Goal: Navigation & Orientation: Find specific page/section

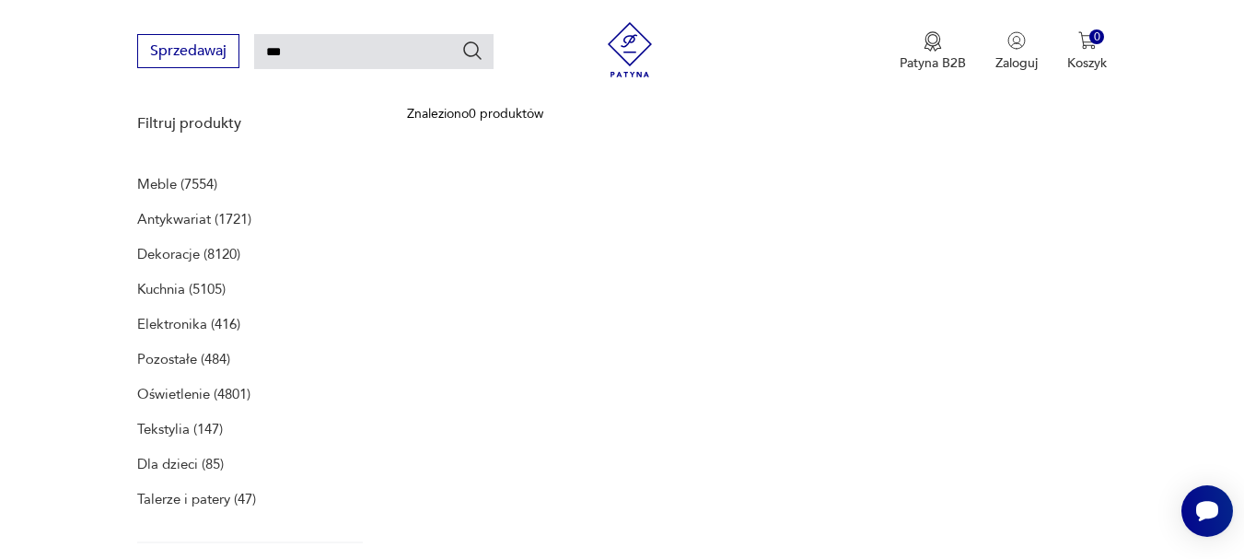
click at [180, 219] on p "Antykwariat (1721)" at bounding box center [194, 219] width 114 height 26
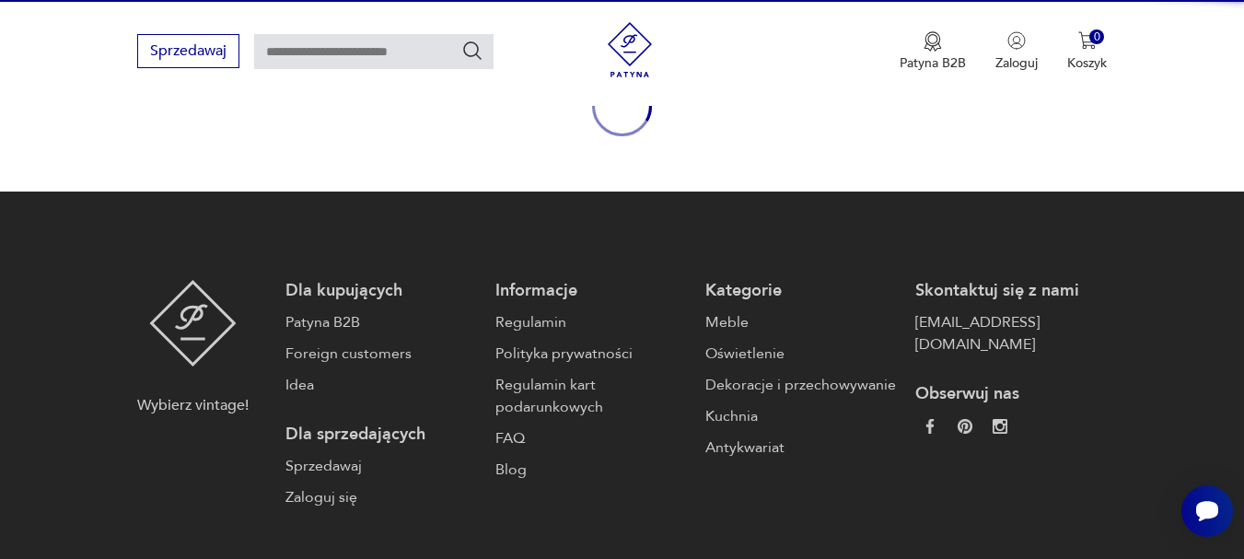
type input "***"
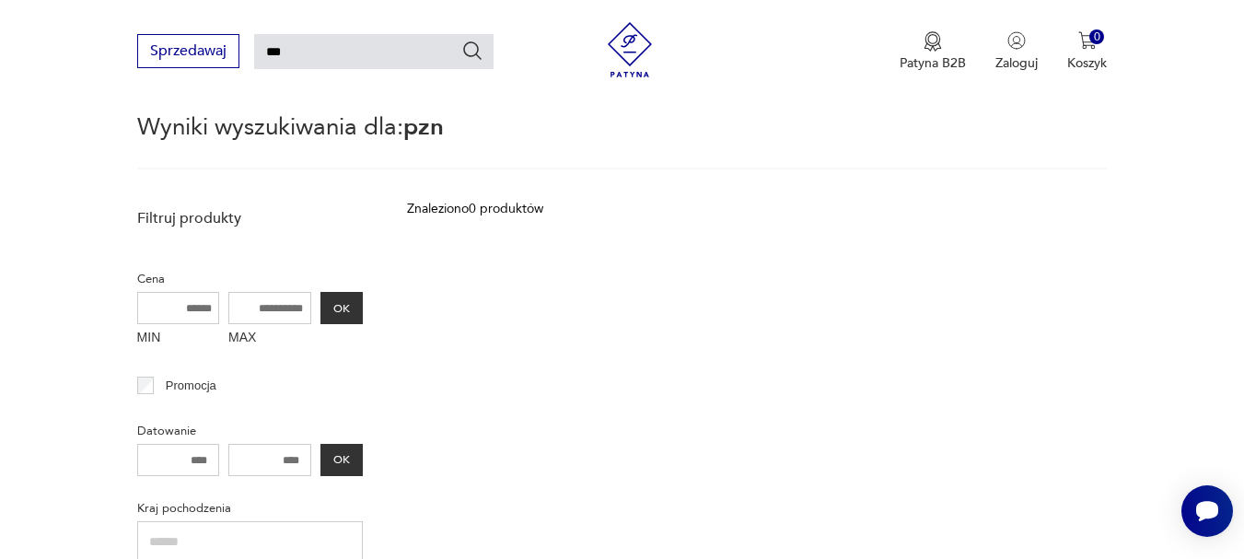
scroll to position [434, 0]
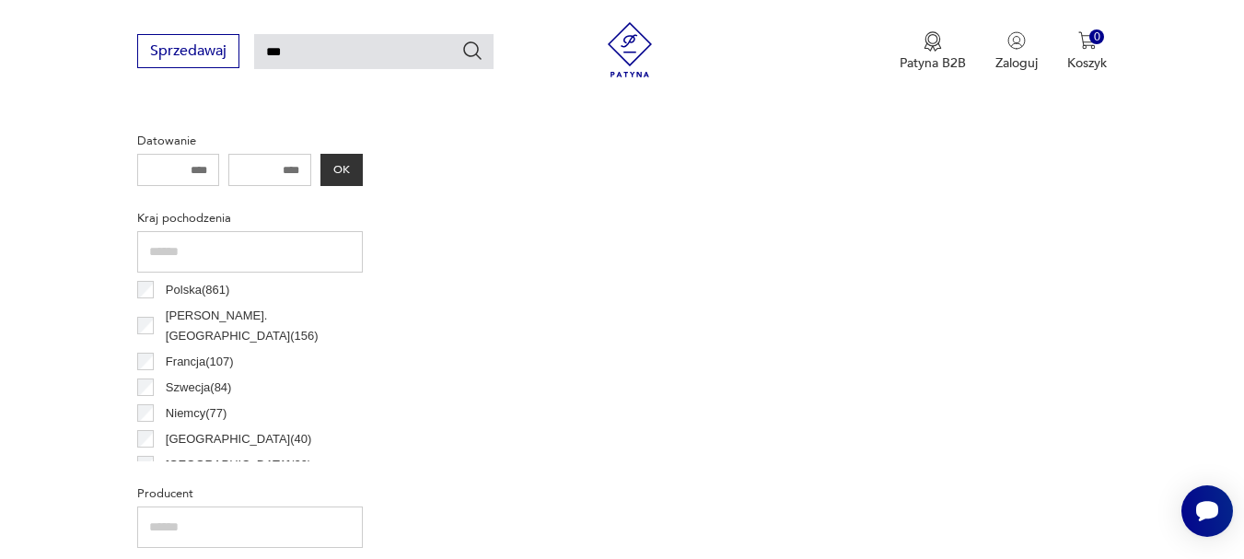
click at [359, 56] on input "***" at bounding box center [373, 51] width 239 height 35
type input "*"
click at [523, 250] on div "Znaleziono 0 produktów Filtruj" at bounding box center [757, 441] width 700 height 1064
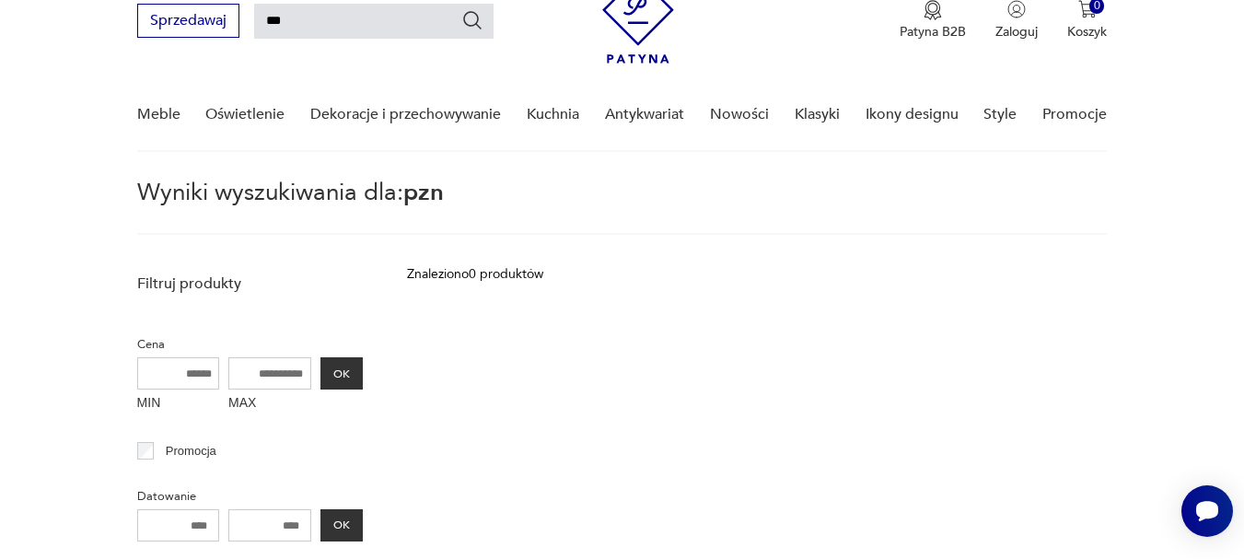
scroll to position [0, 0]
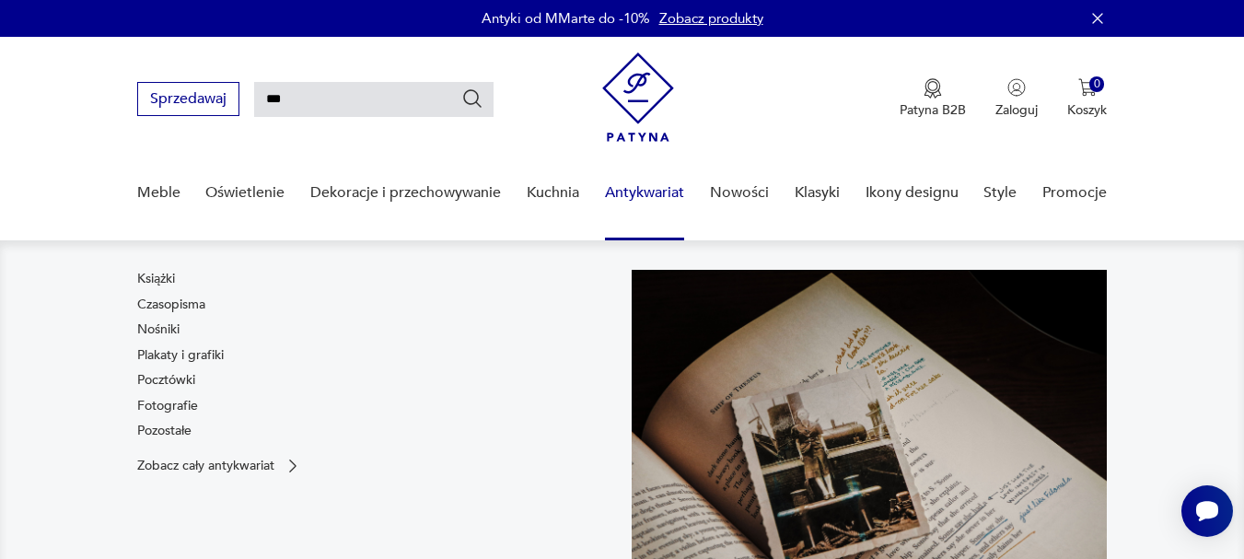
click at [629, 191] on link "Antykwariat" at bounding box center [644, 192] width 79 height 71
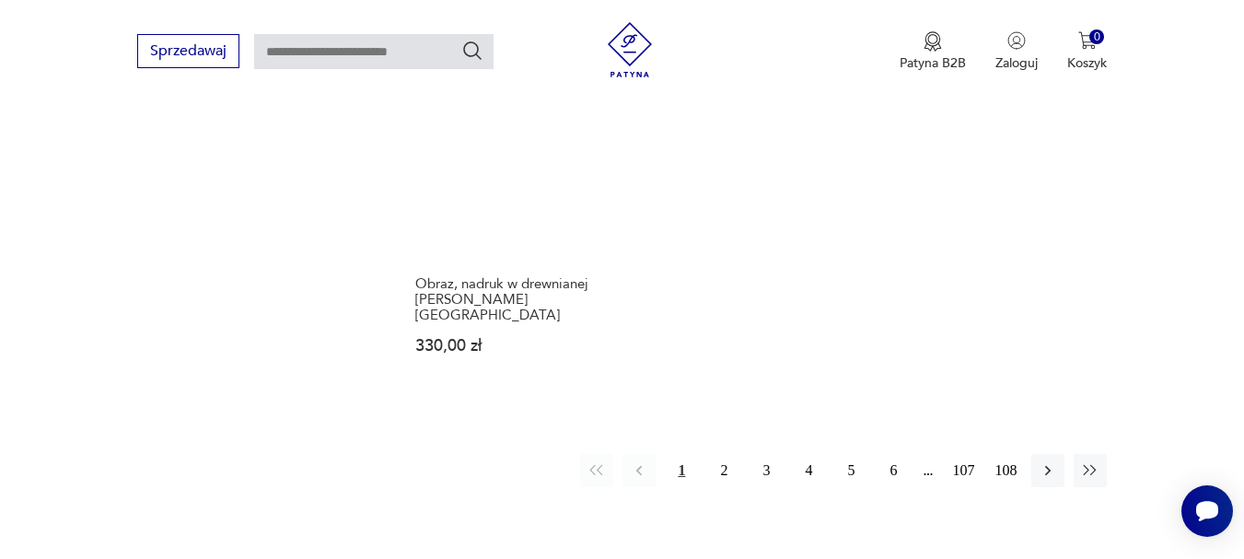
scroll to position [2551, 0]
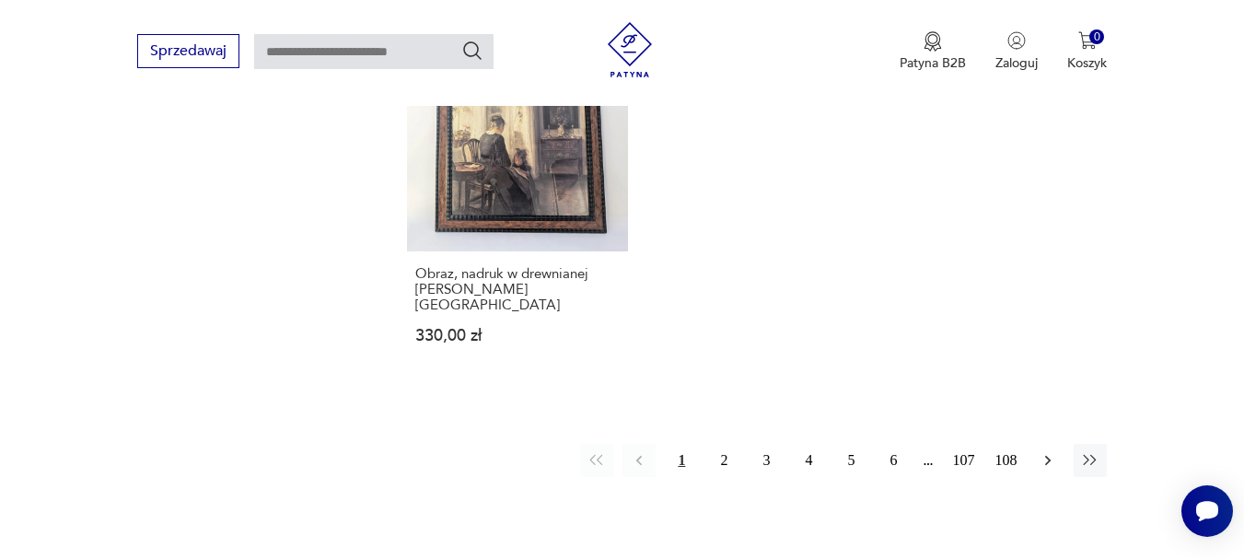
click at [1043, 451] on icon "button" at bounding box center [1047, 460] width 18 height 18
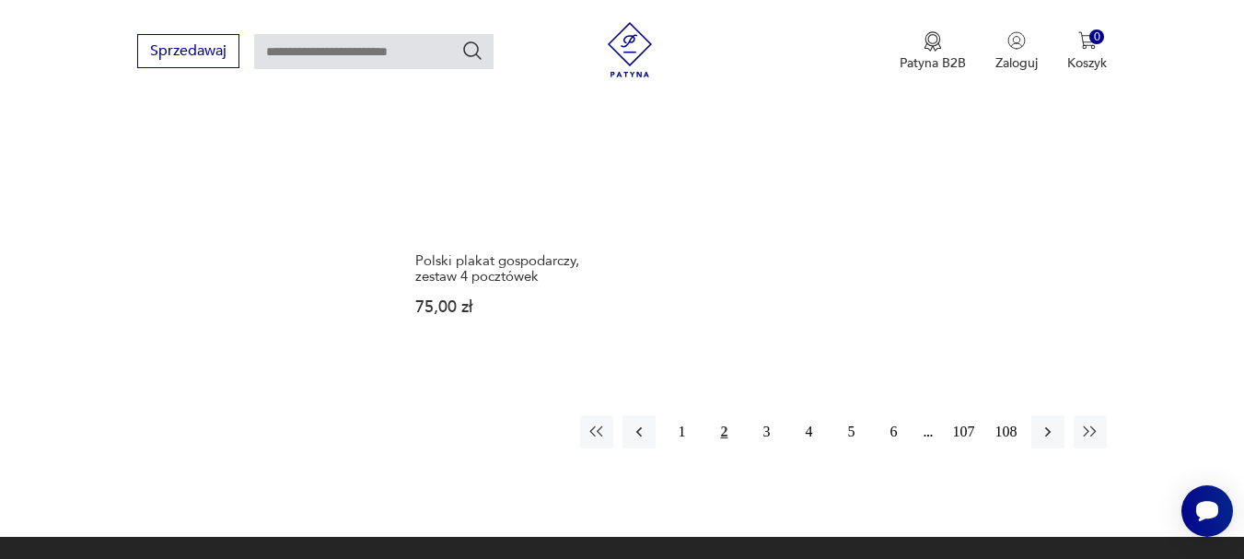
scroll to position [2726, 0]
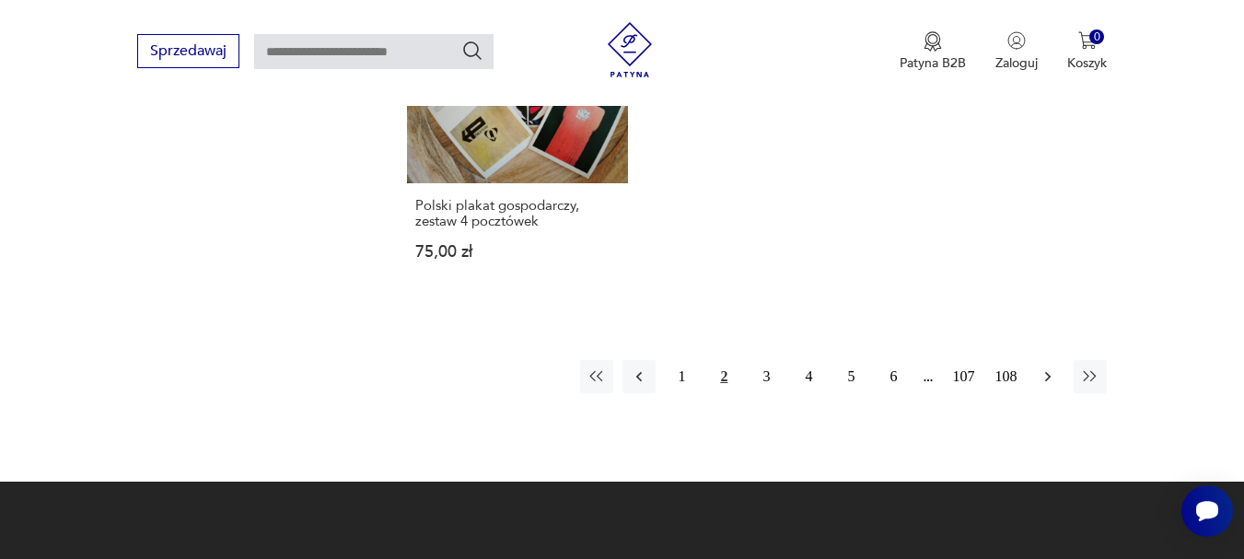
click at [1045, 386] on icon "button" at bounding box center [1047, 376] width 18 height 18
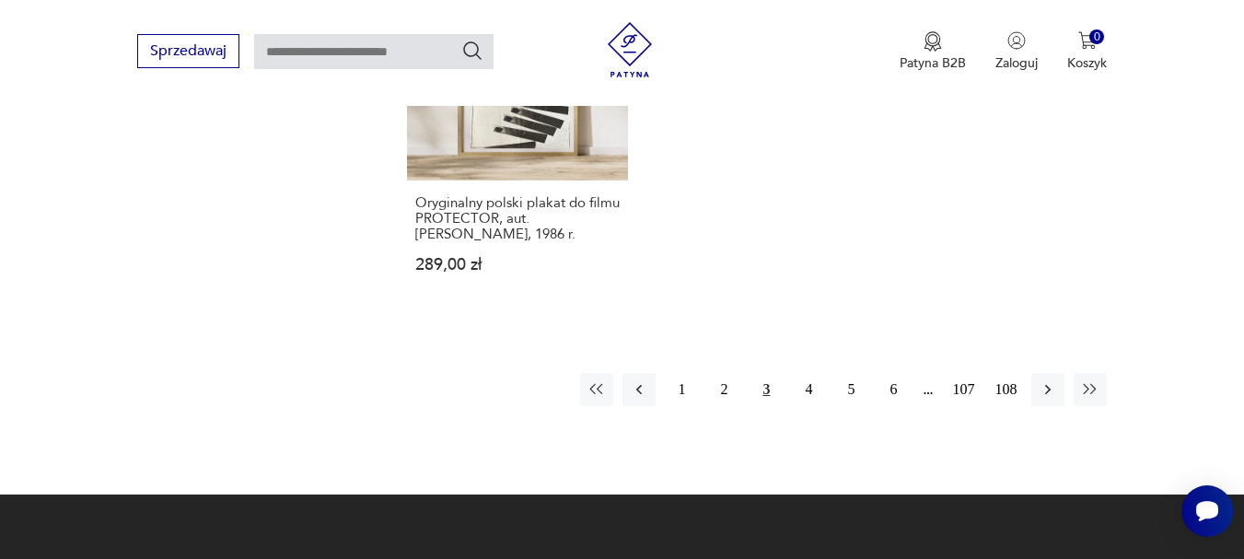
scroll to position [2735, 0]
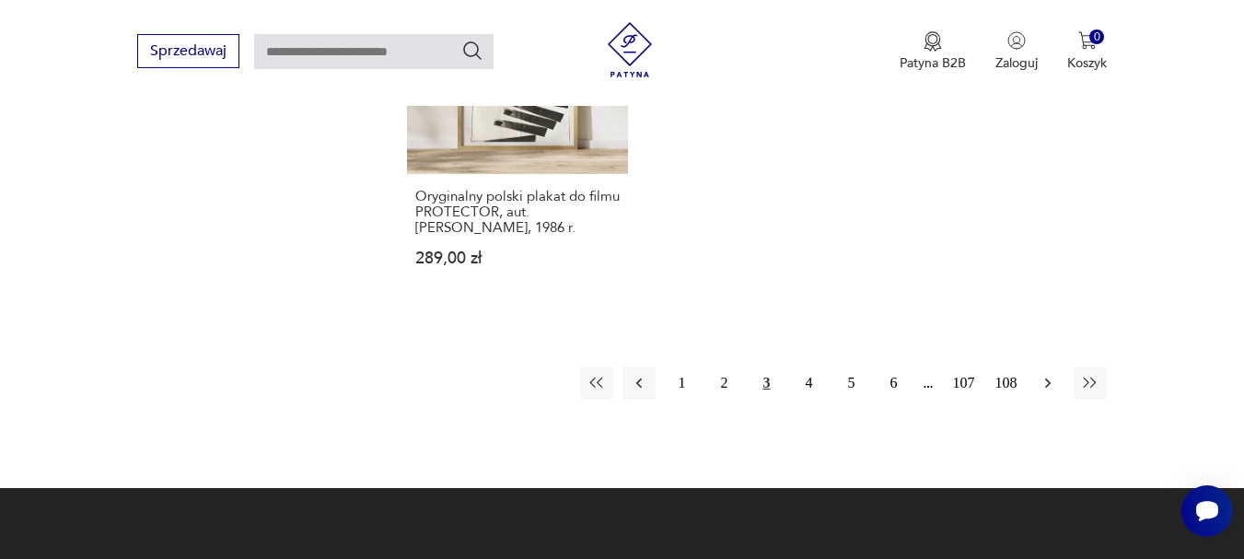
click at [1048, 388] on icon "button" at bounding box center [1048, 382] width 6 height 10
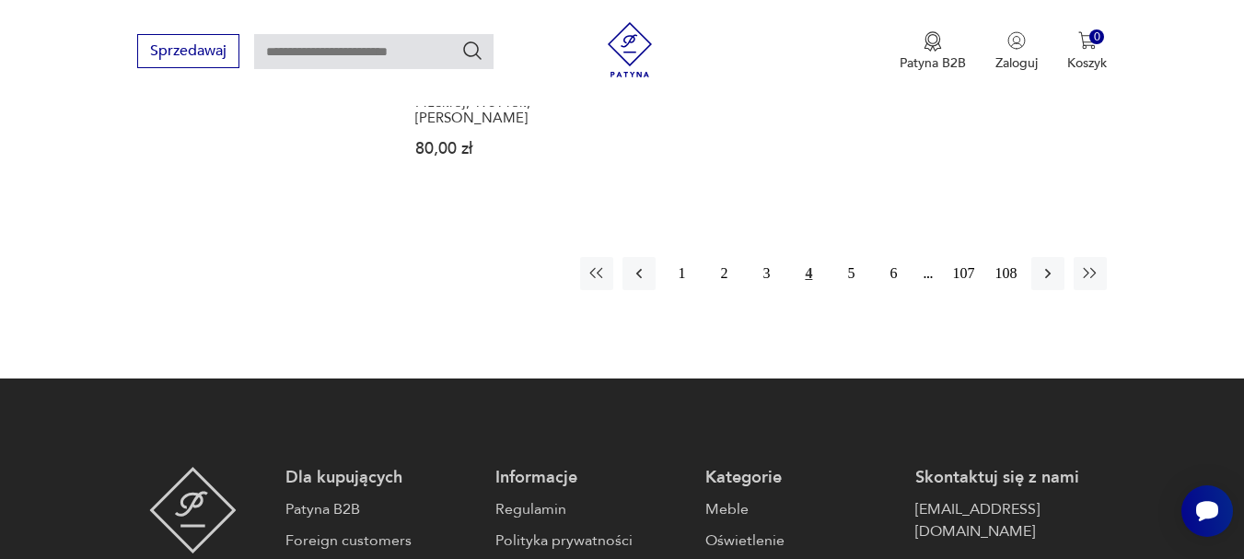
scroll to position [2919, 0]
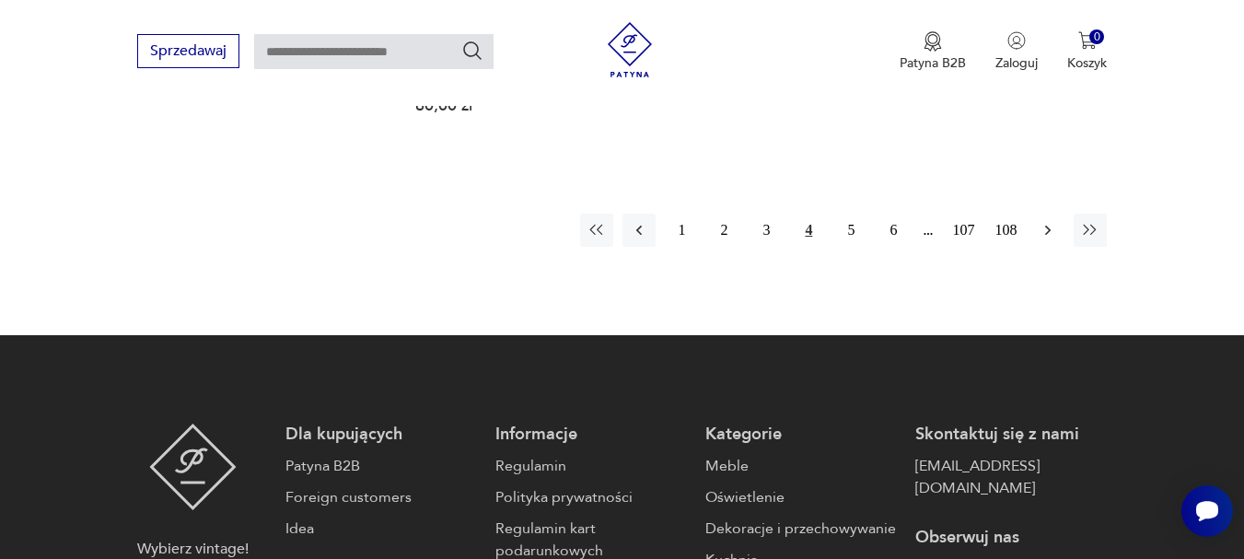
click at [1049, 221] on icon "button" at bounding box center [1047, 230] width 18 height 18
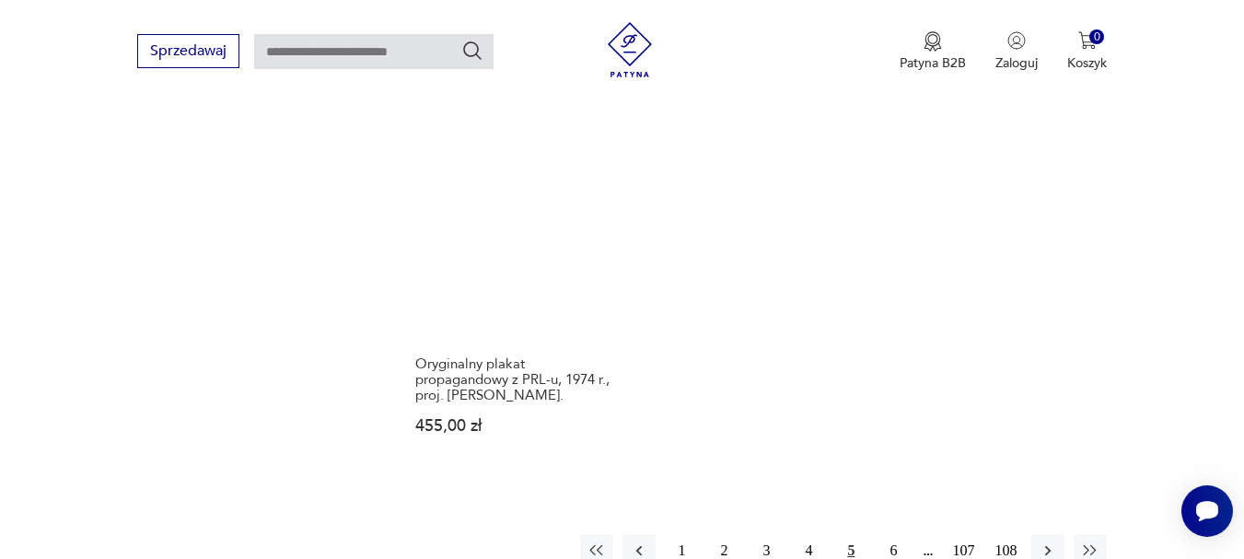
scroll to position [2643, 0]
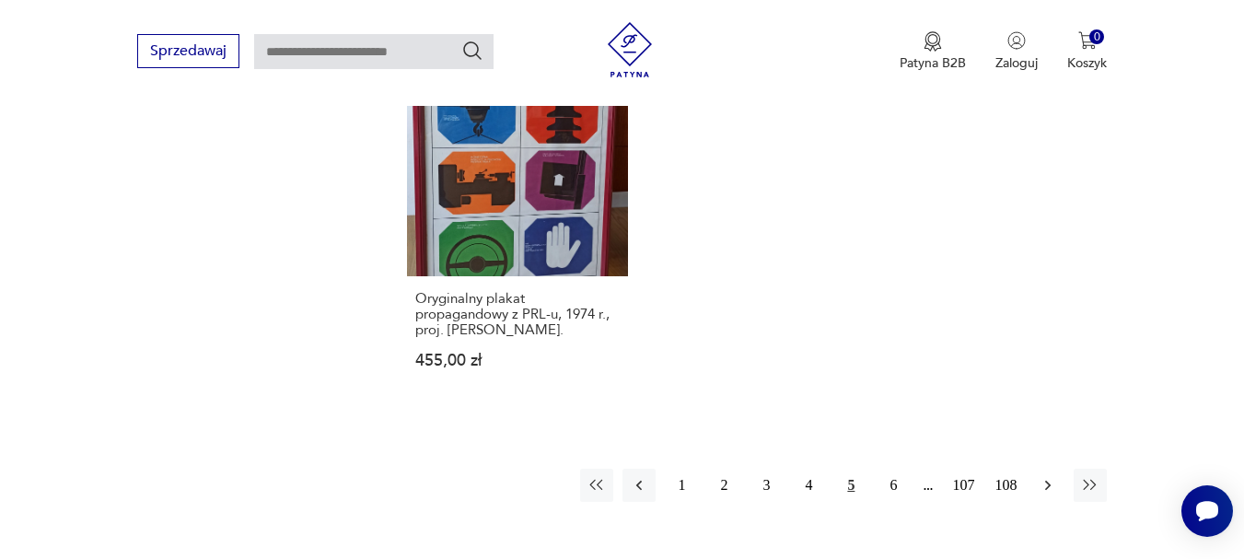
click at [1044, 486] on icon "button" at bounding box center [1047, 485] width 18 height 18
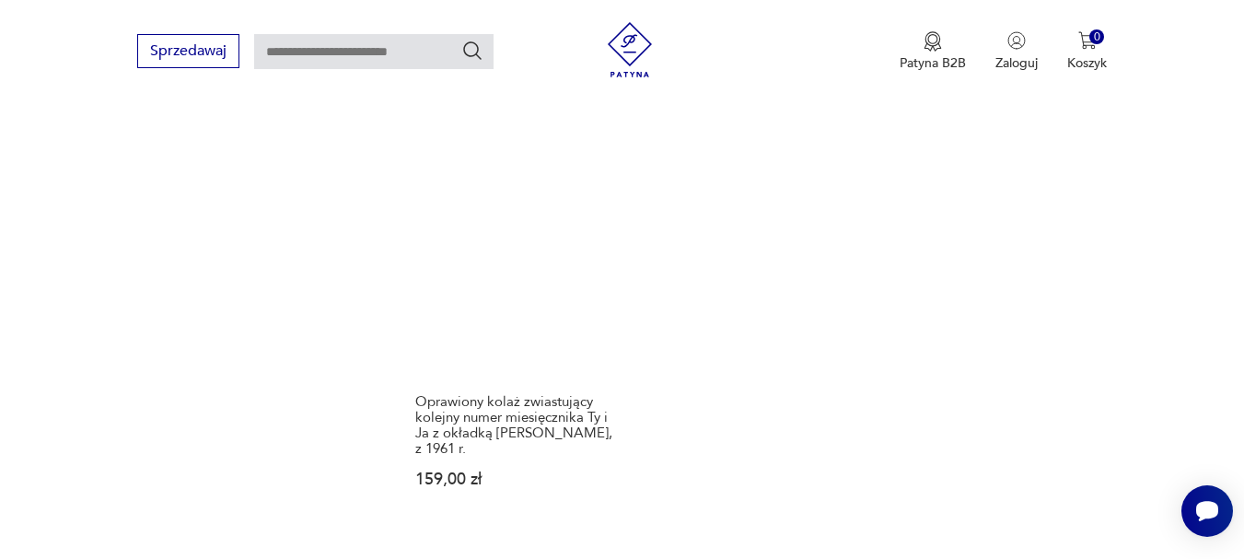
scroll to position [2643, 0]
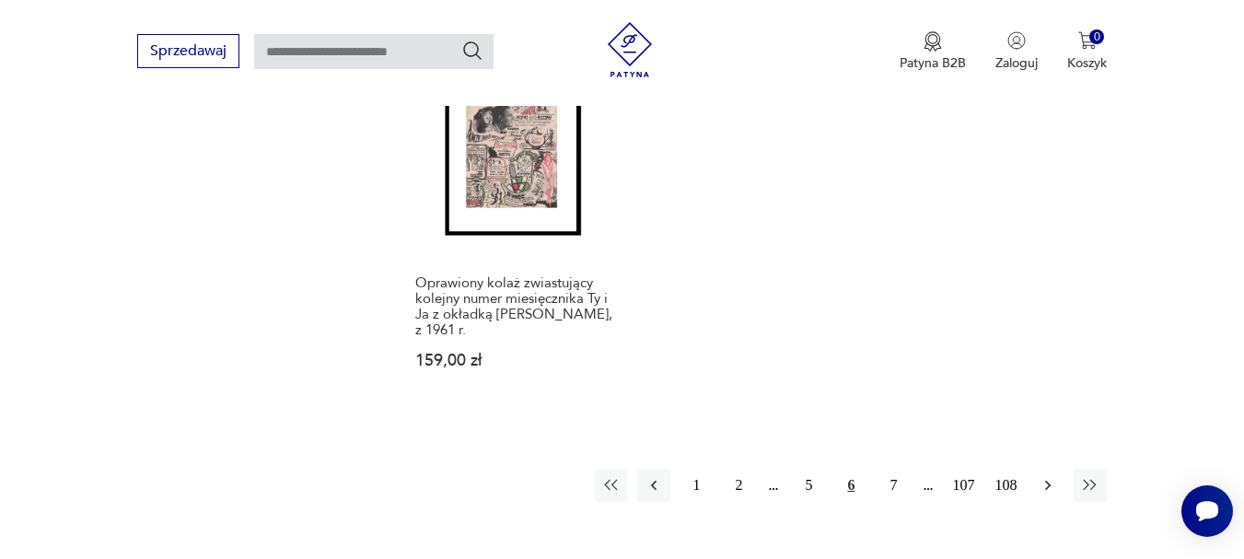
click at [1044, 494] on icon "button" at bounding box center [1047, 485] width 18 height 18
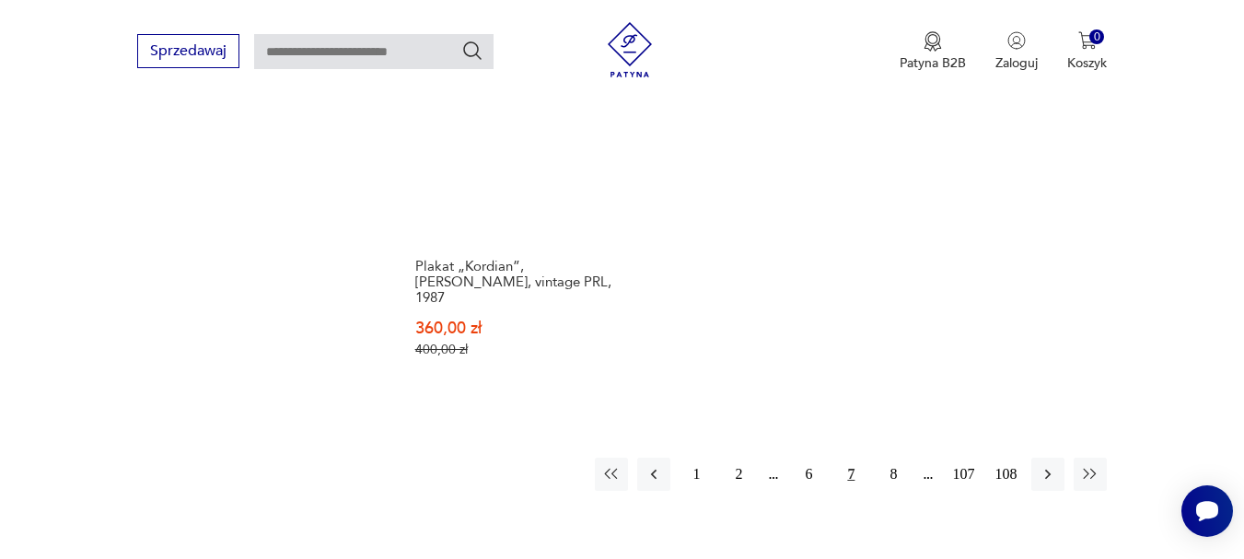
scroll to position [2735, 0]
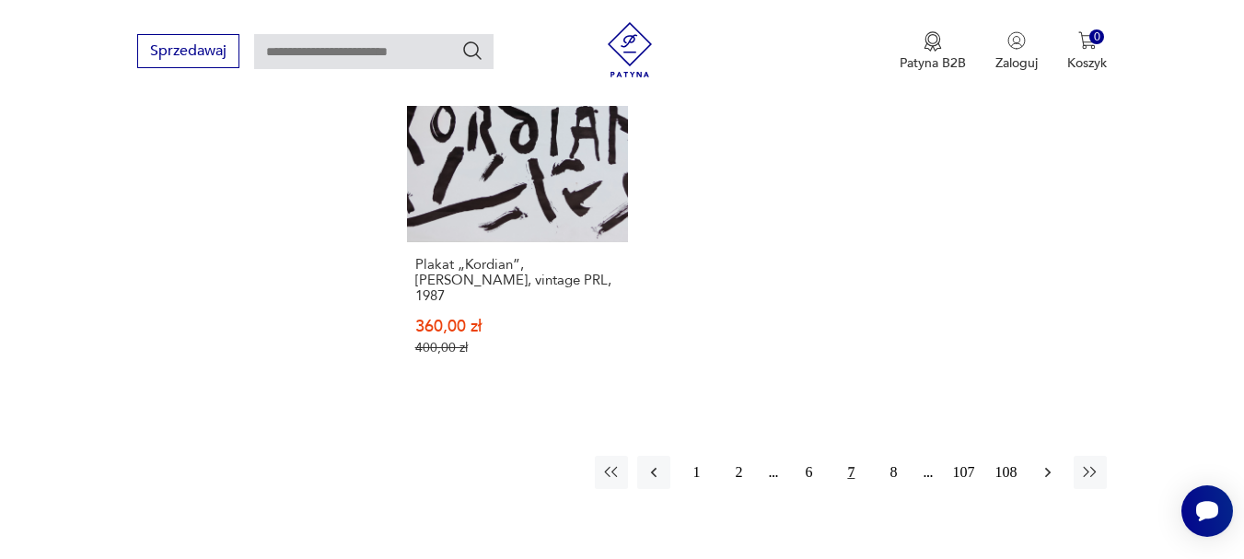
click at [1046, 463] on icon "button" at bounding box center [1047, 472] width 18 height 18
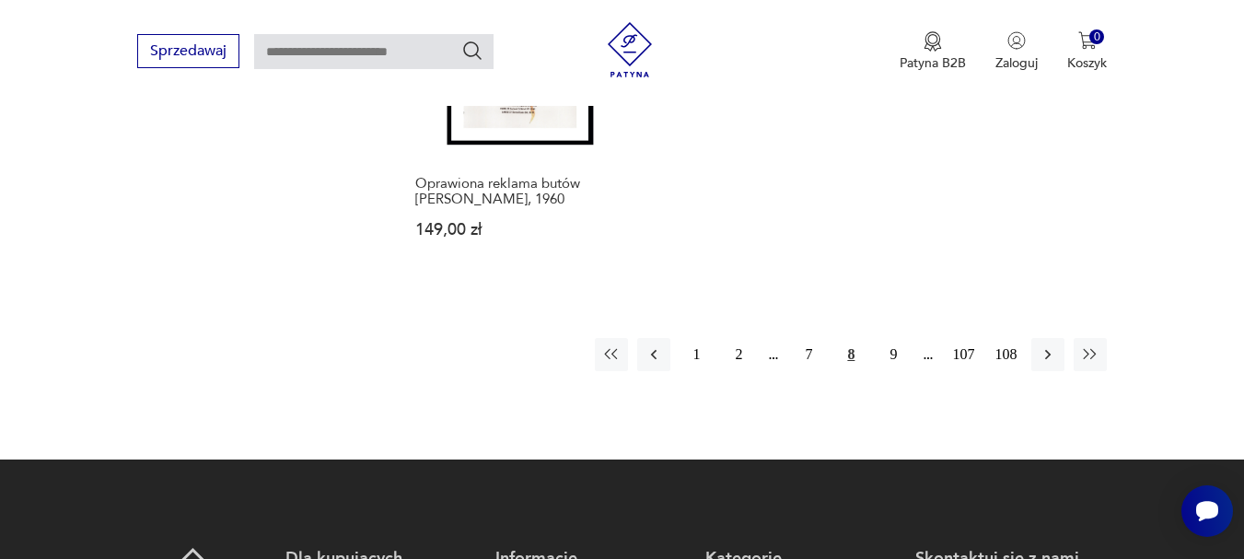
scroll to position [2827, 0]
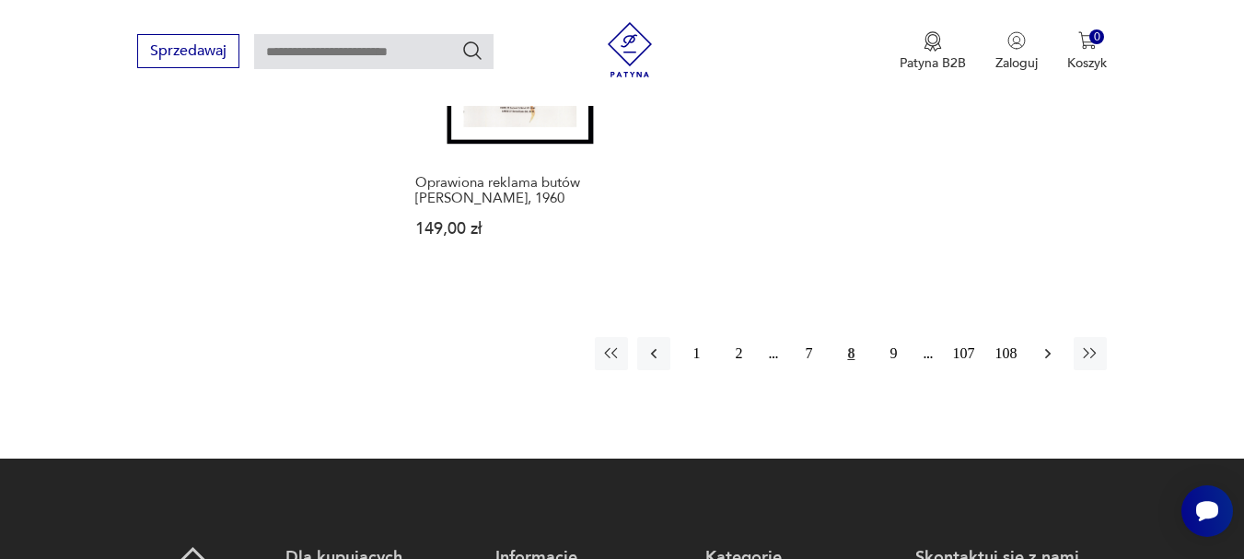
click at [1046, 344] on icon "button" at bounding box center [1047, 353] width 18 height 18
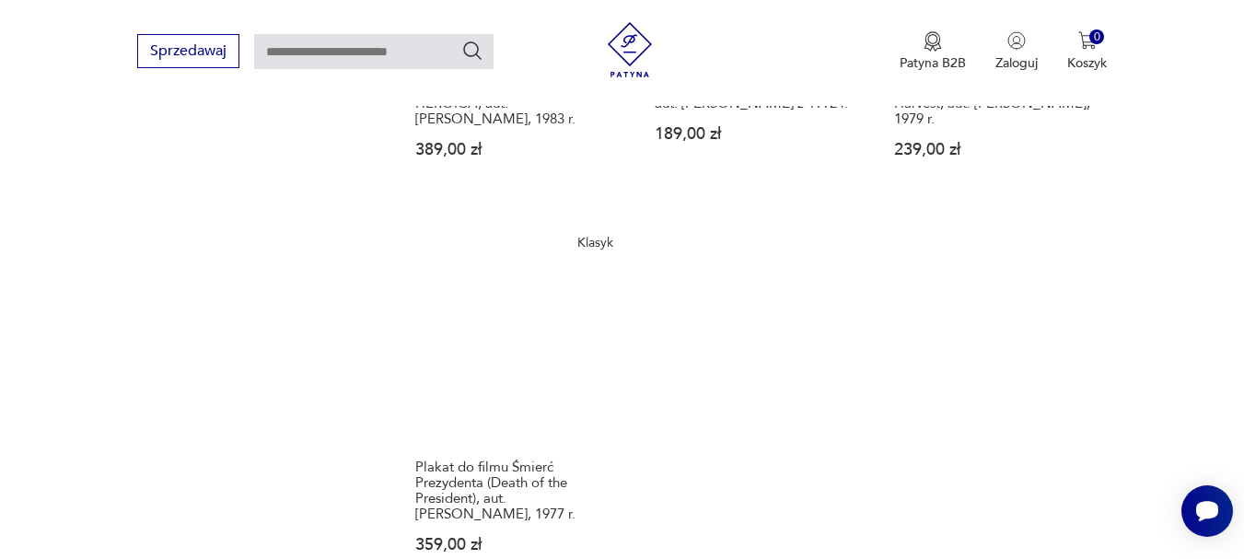
scroll to position [2735, 0]
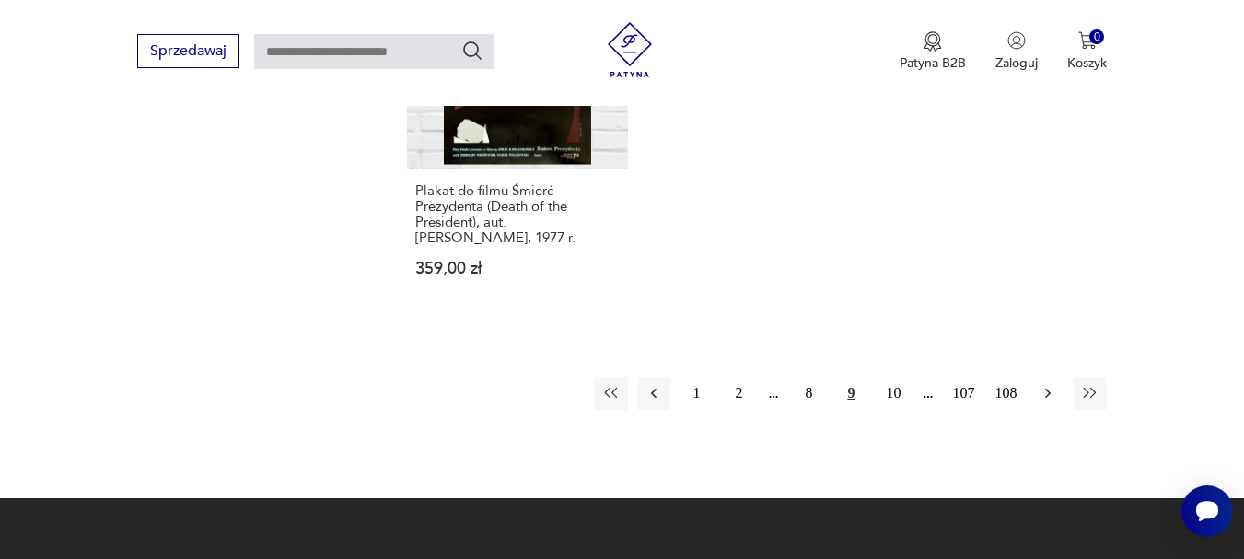
click at [1047, 388] on icon "button" at bounding box center [1048, 393] width 6 height 10
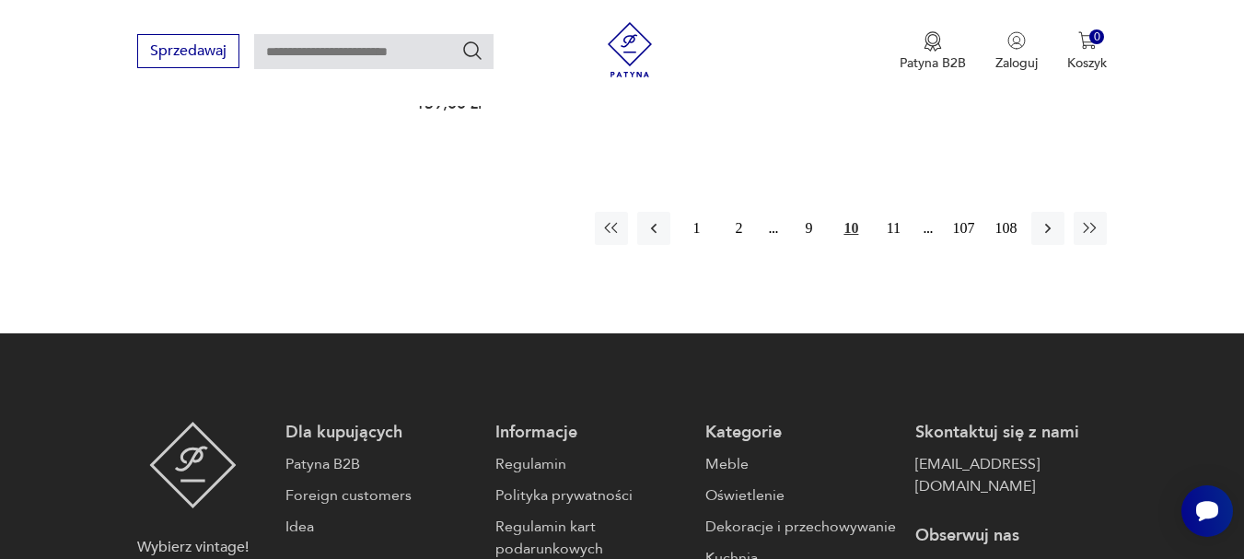
scroll to position [2919, 0]
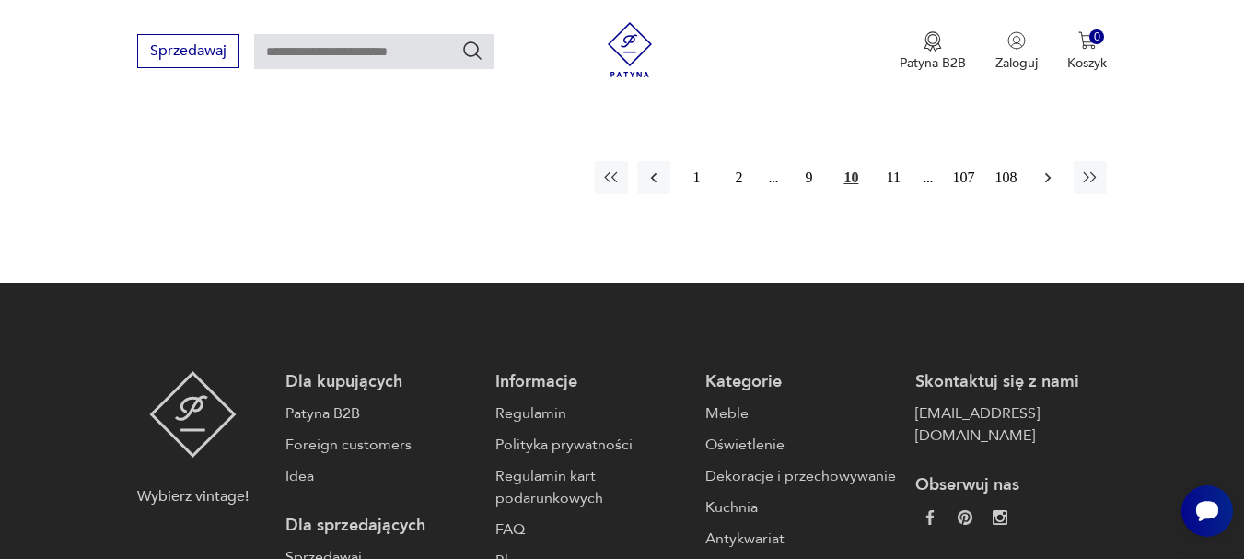
click at [1049, 177] on icon "button" at bounding box center [1048, 177] width 6 height 10
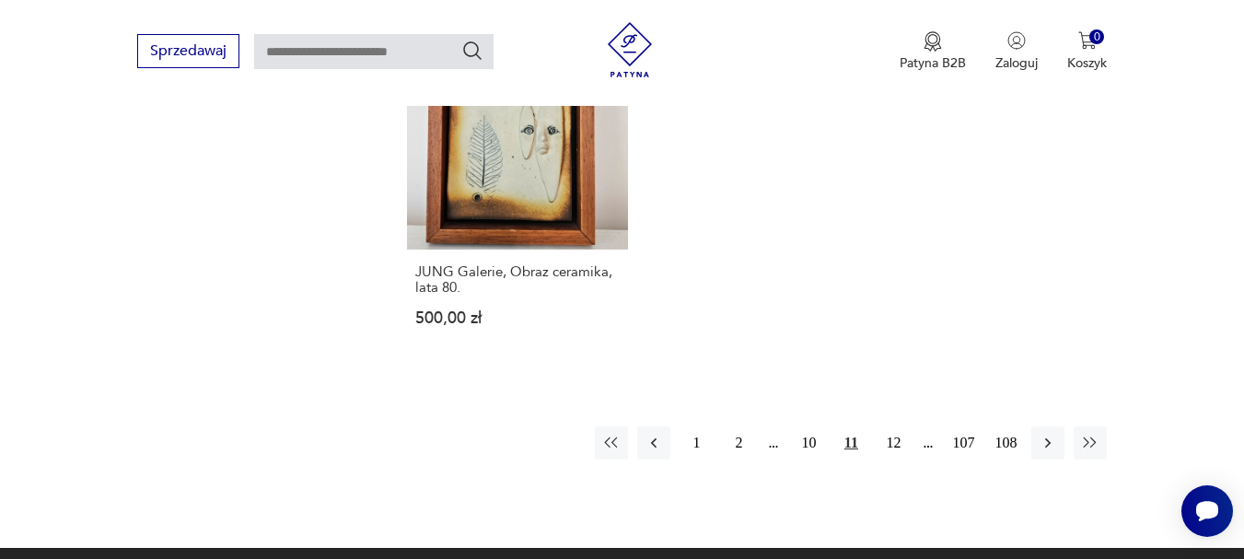
scroll to position [2735, 0]
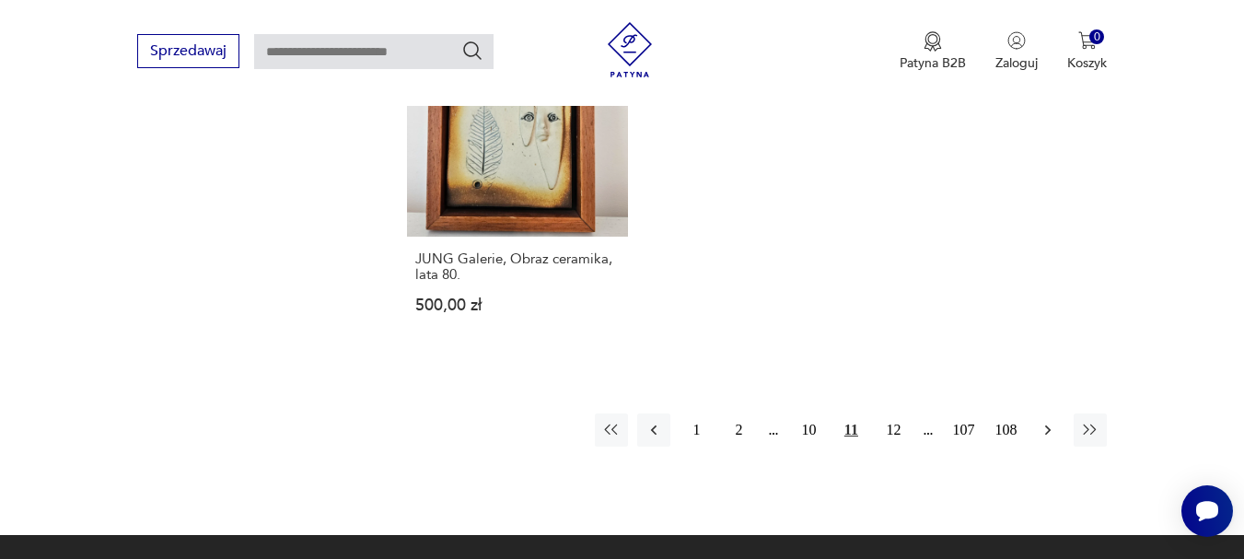
click at [1043, 421] on icon "button" at bounding box center [1047, 430] width 18 height 18
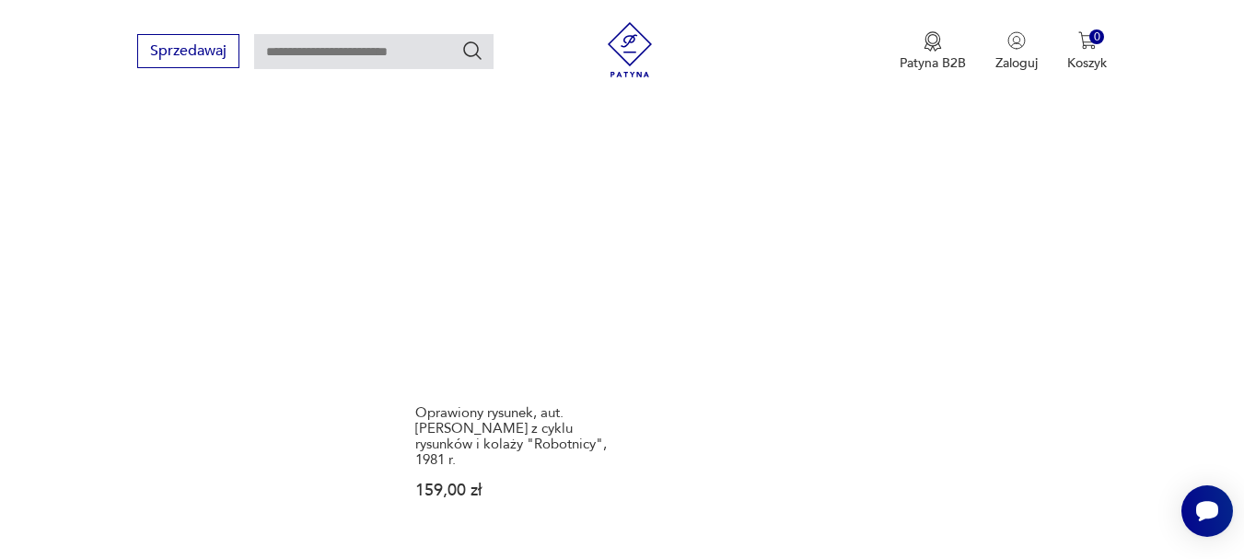
scroll to position [2643, 0]
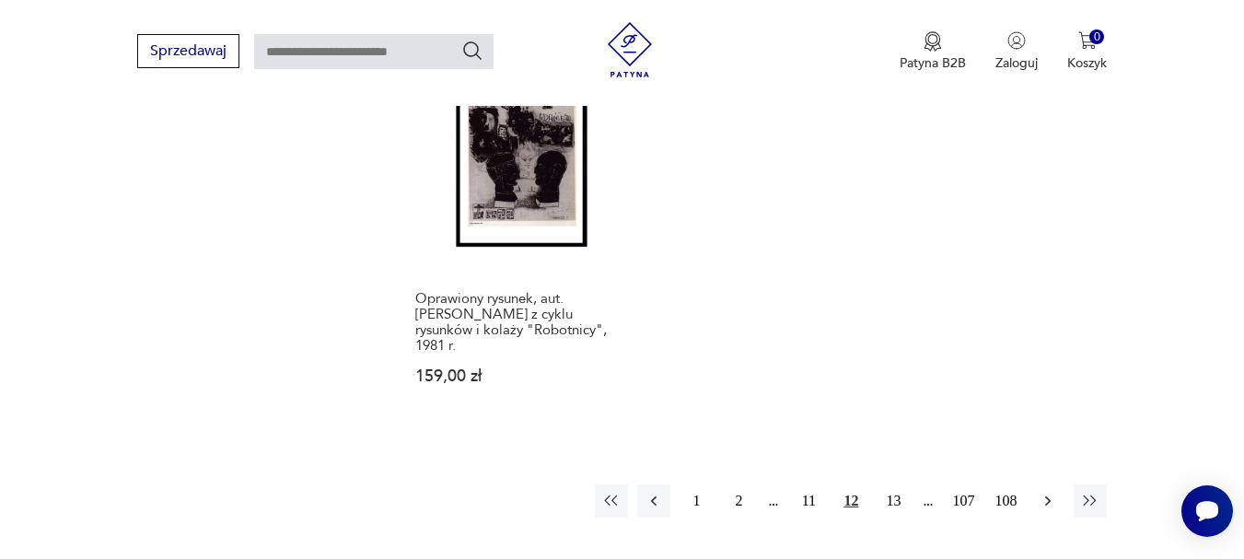
click at [1046, 492] on icon "button" at bounding box center [1047, 501] width 18 height 18
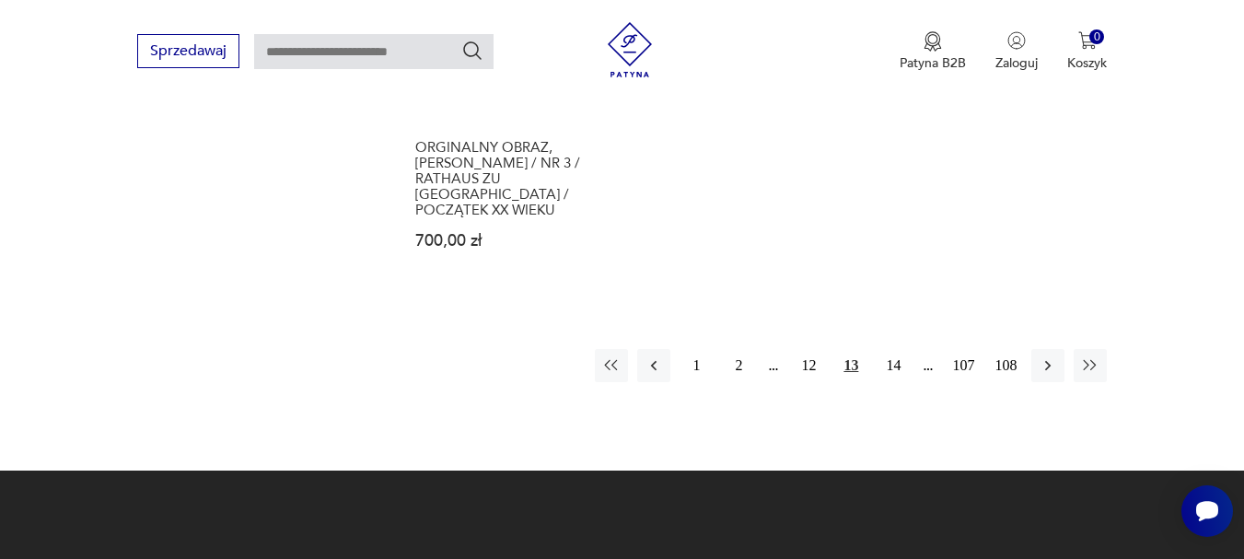
scroll to position [2827, 0]
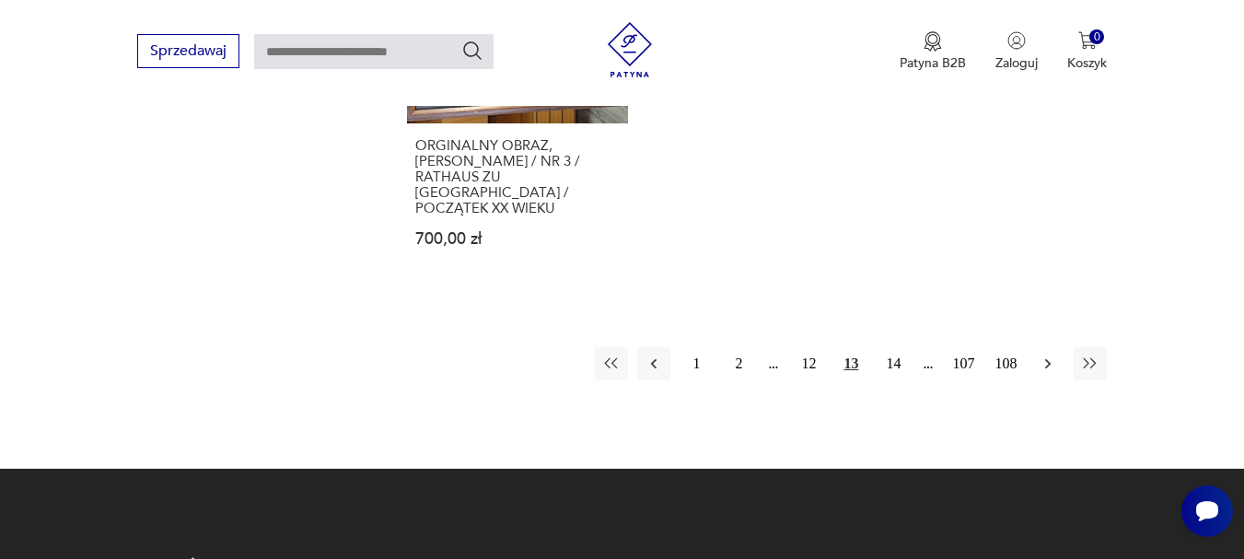
click at [1048, 358] on icon "button" at bounding box center [1048, 363] width 6 height 10
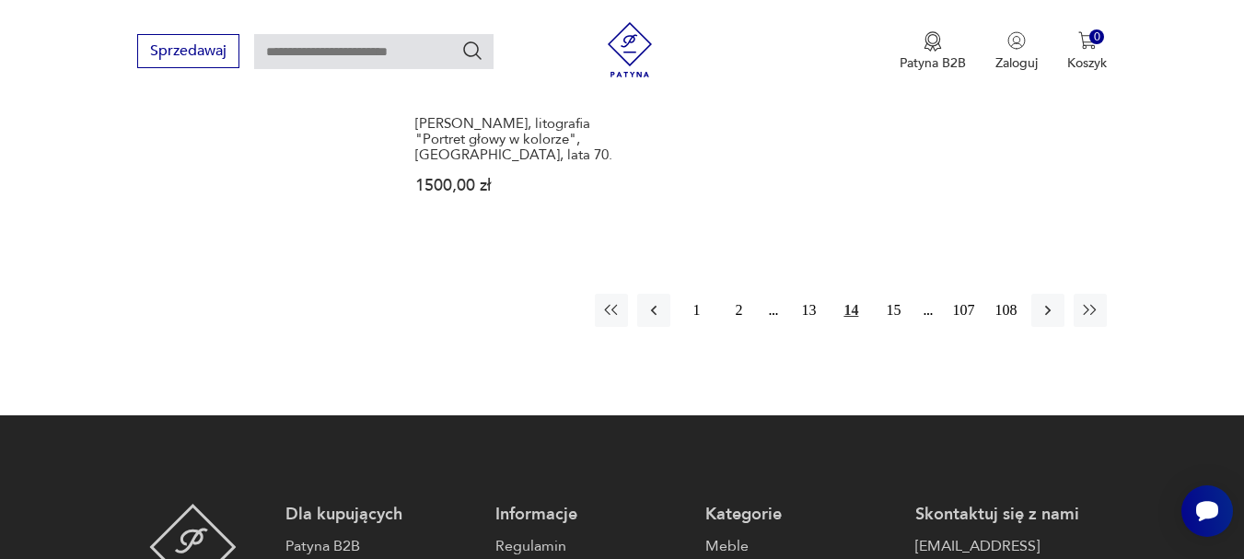
scroll to position [2827, 0]
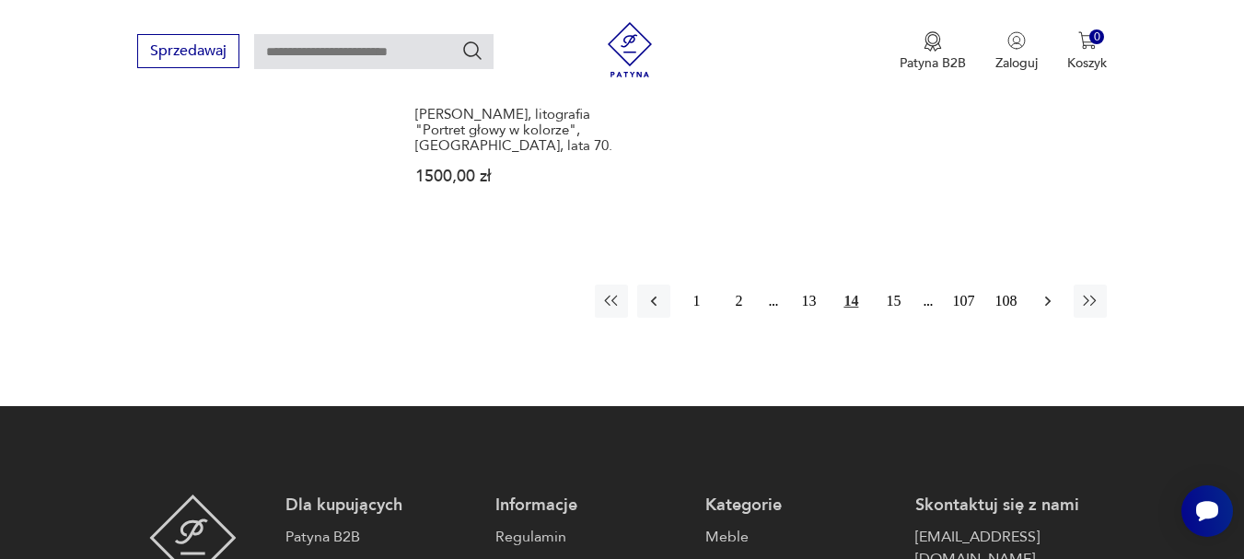
click at [1047, 292] on icon "button" at bounding box center [1047, 301] width 18 height 18
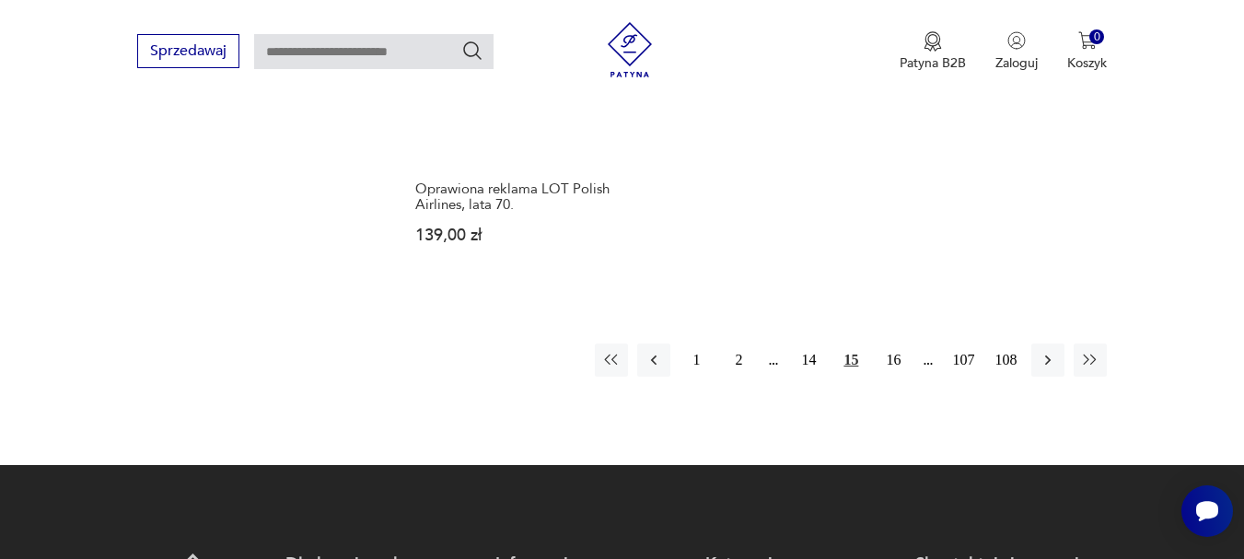
scroll to position [2827, 0]
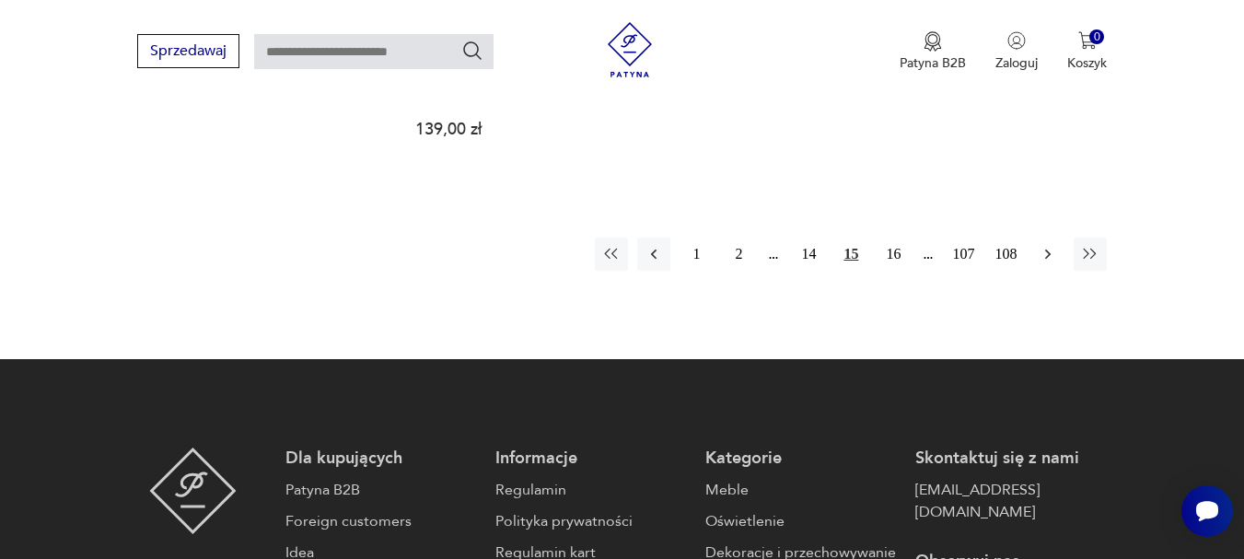
click at [1043, 245] on icon "button" at bounding box center [1047, 254] width 18 height 18
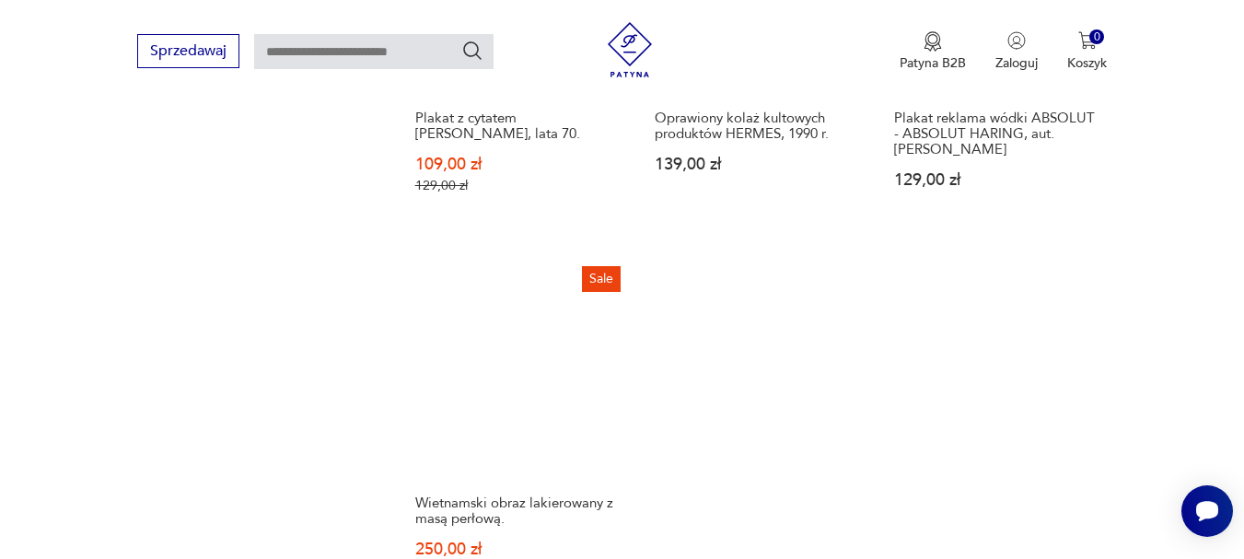
scroll to position [2459, 0]
